Goal: Find specific fact: Find specific fact

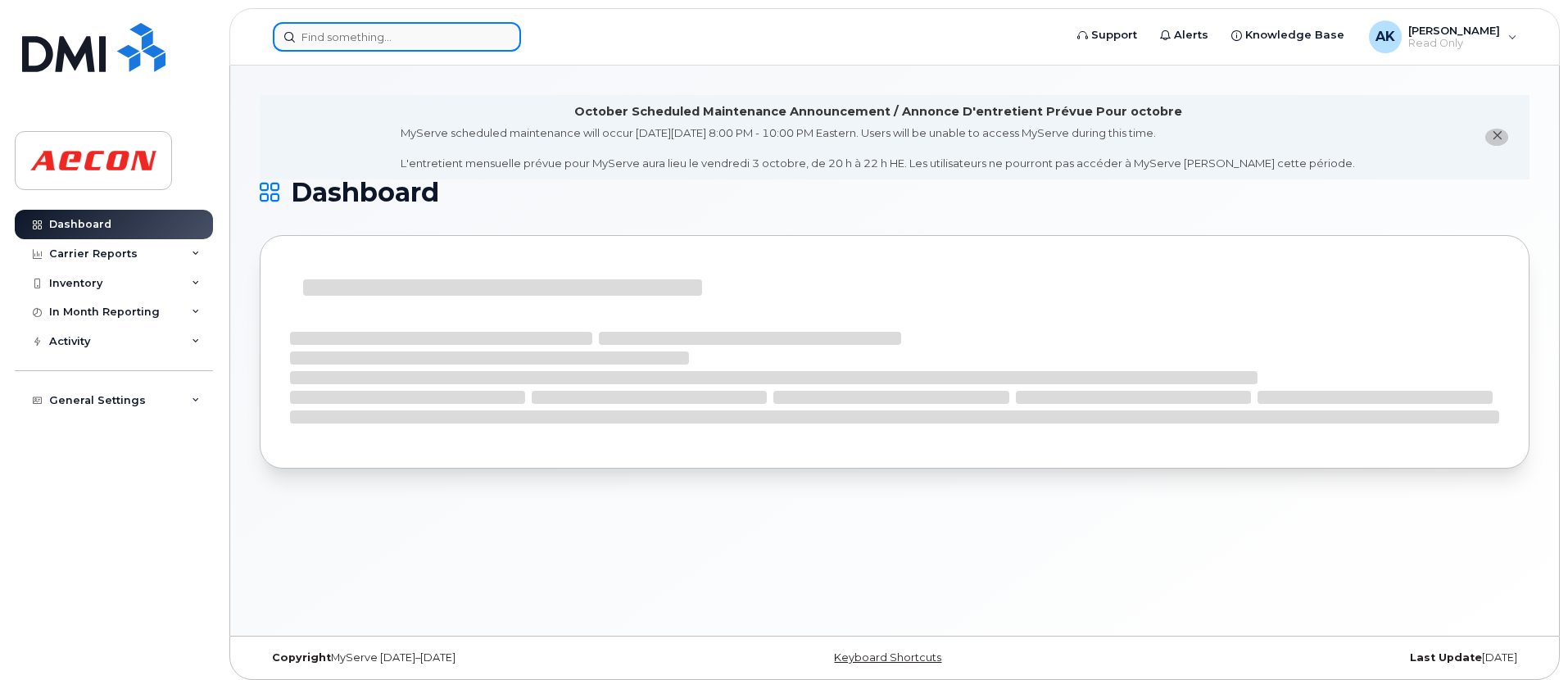
click at [408, 42] on input at bounding box center [397, 37] width 248 height 30
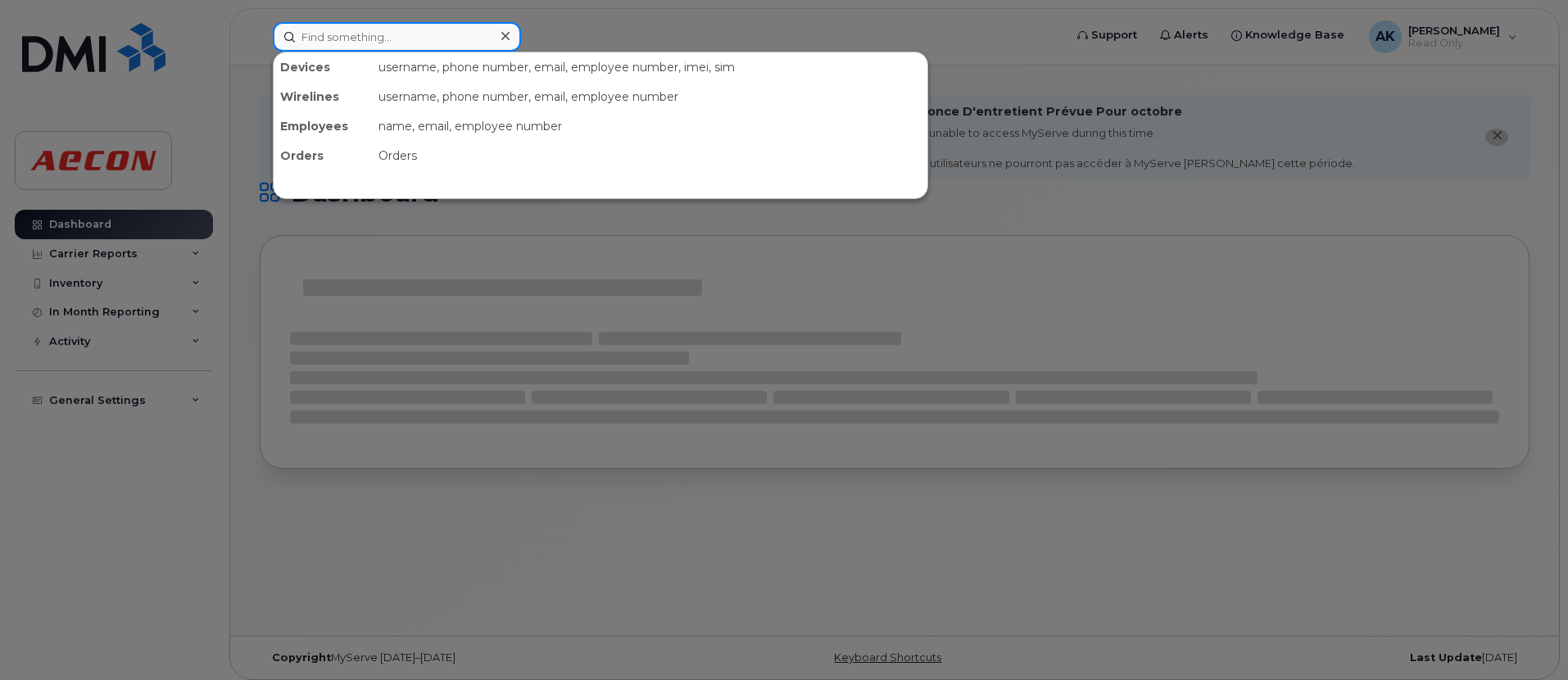
click at [383, 31] on input at bounding box center [397, 37] width 248 height 30
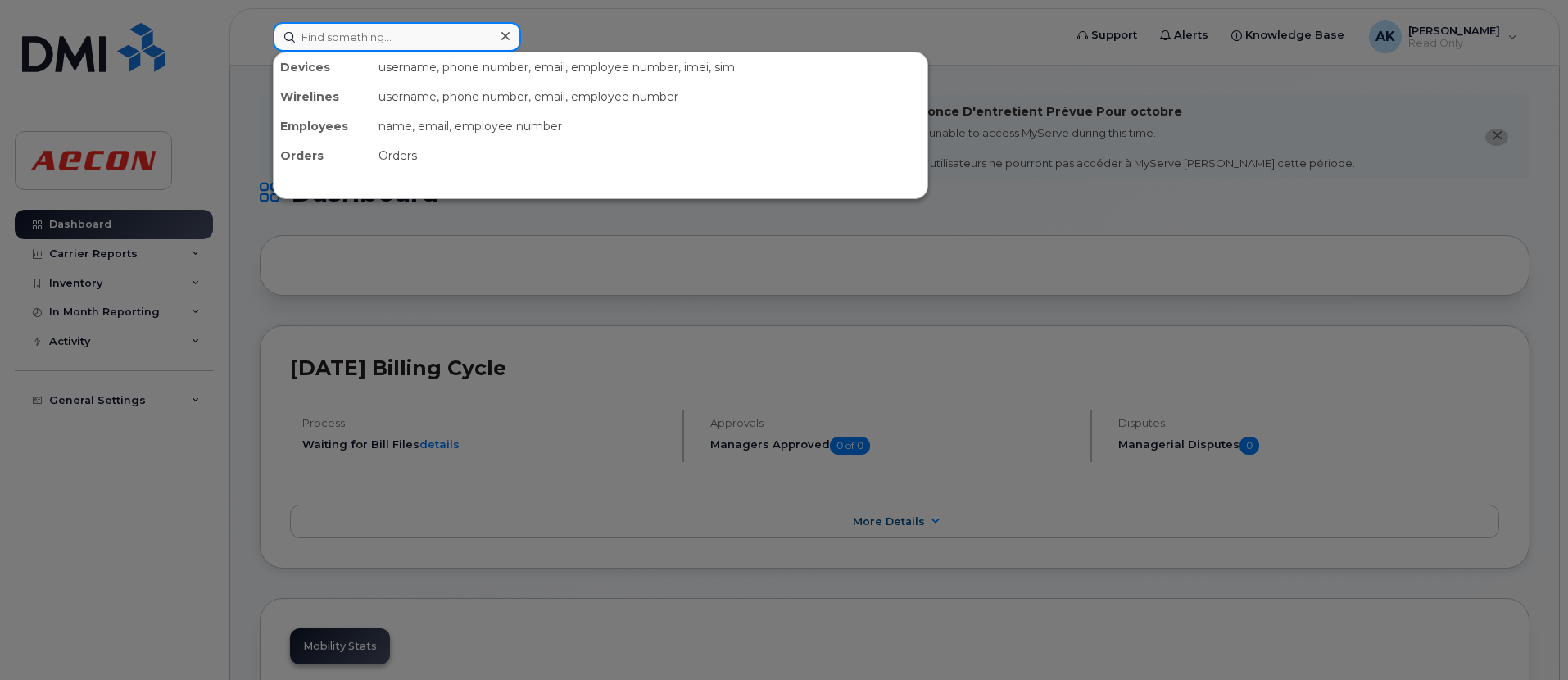
click at [385, 41] on input at bounding box center [397, 37] width 248 height 30
paste input "[PHONE_NUMBER]"
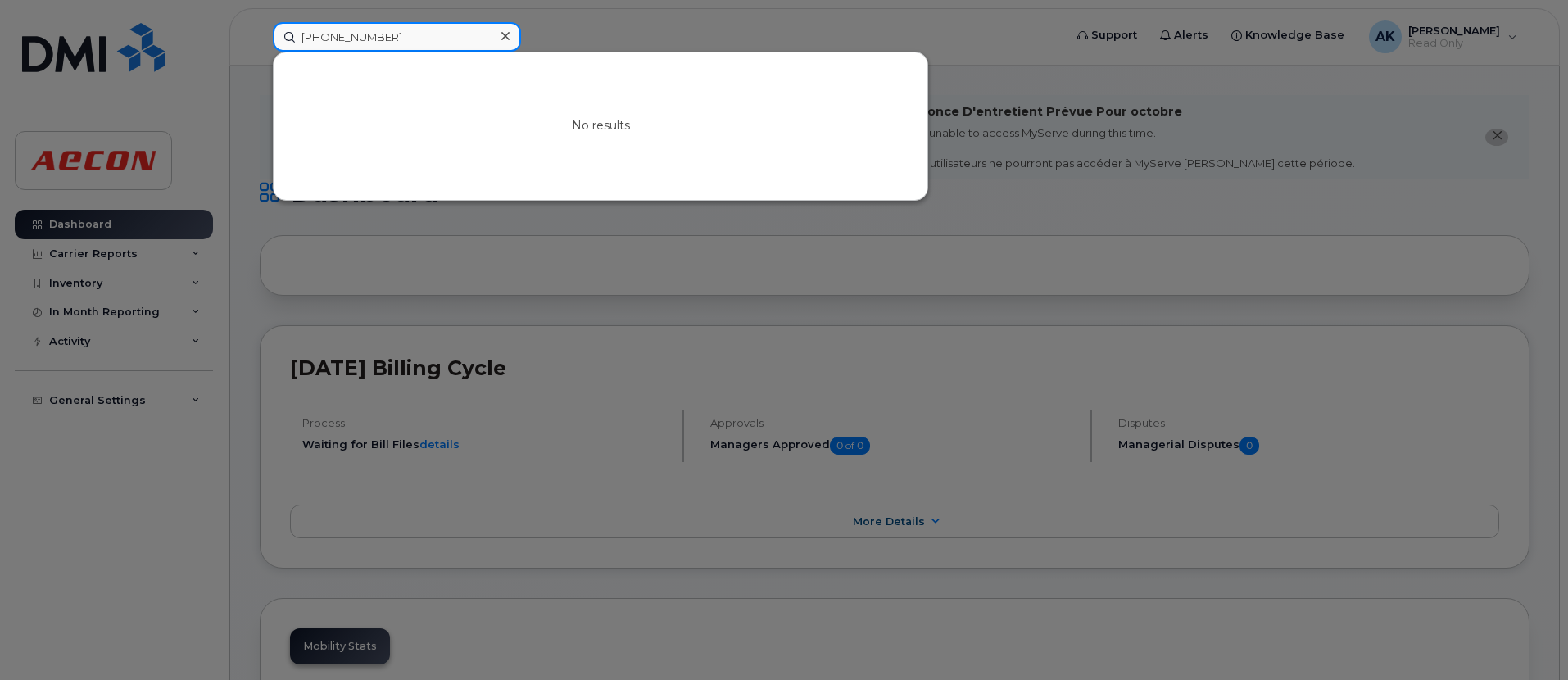
type input "[PHONE_NUMBER]"
click at [505, 31] on icon at bounding box center [505, 36] width 9 height 13
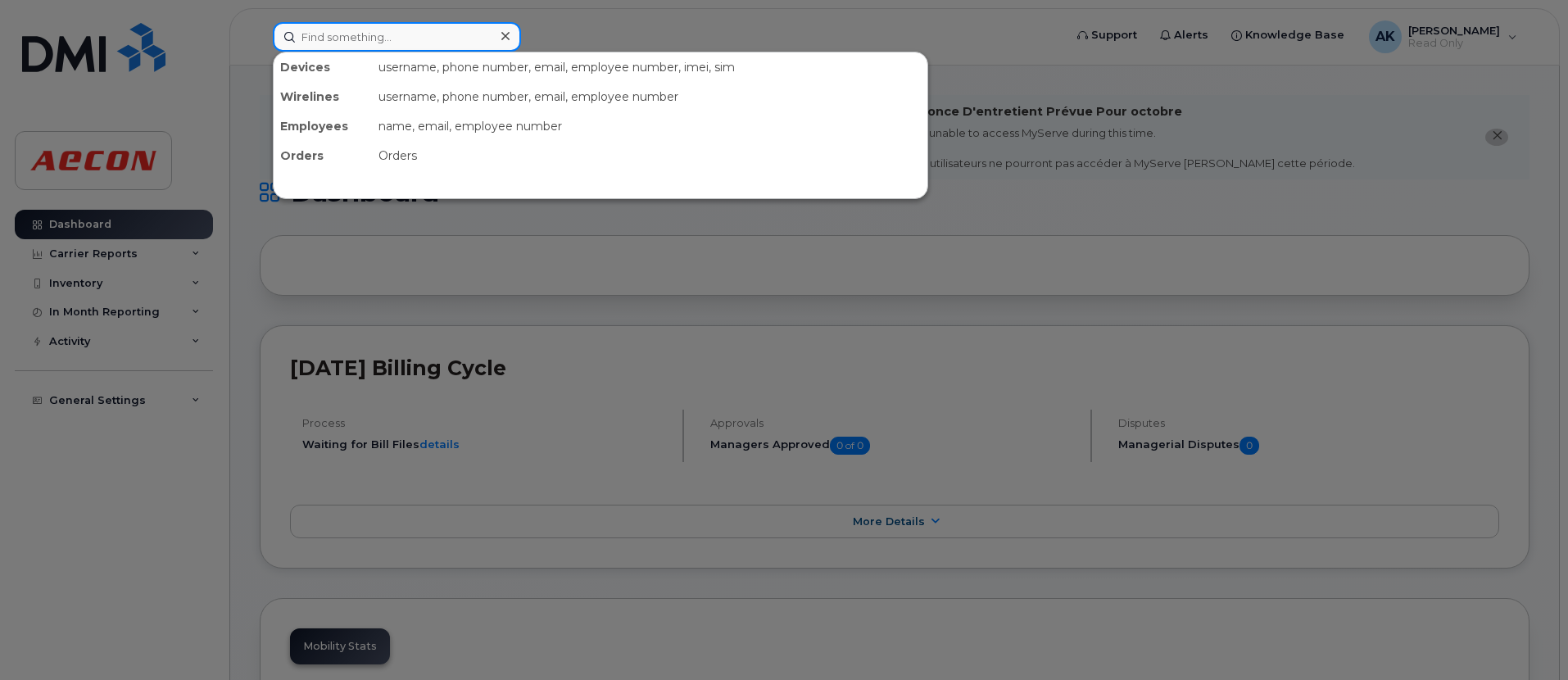
click at [413, 45] on input at bounding box center [397, 37] width 248 height 30
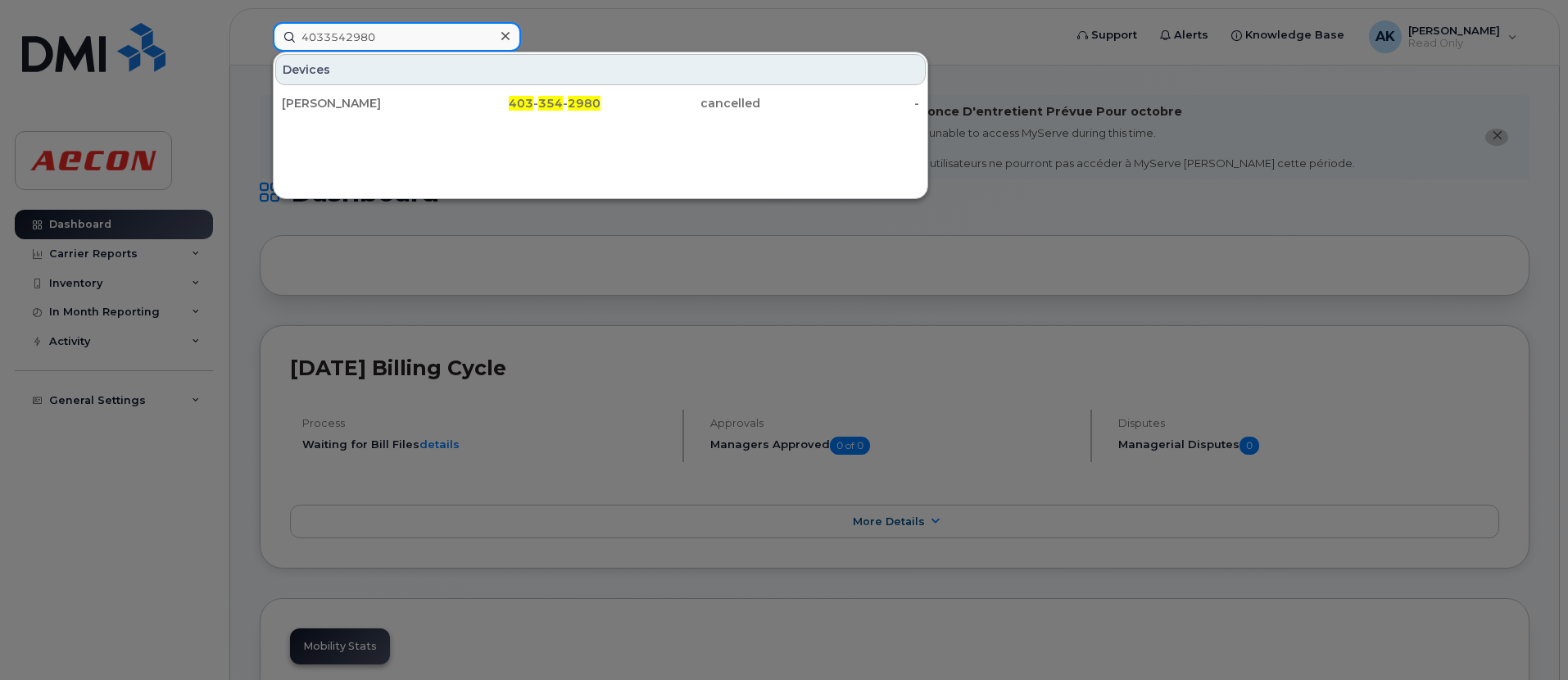
drag, startPoint x: 405, startPoint y: 28, endPoint x: 303, endPoint y: 40, distance: 102.7
click at [303, 40] on input "4033542980" at bounding box center [397, 37] width 248 height 30
type input "4033542980"
